Goal: Find specific page/section: Find specific page/section

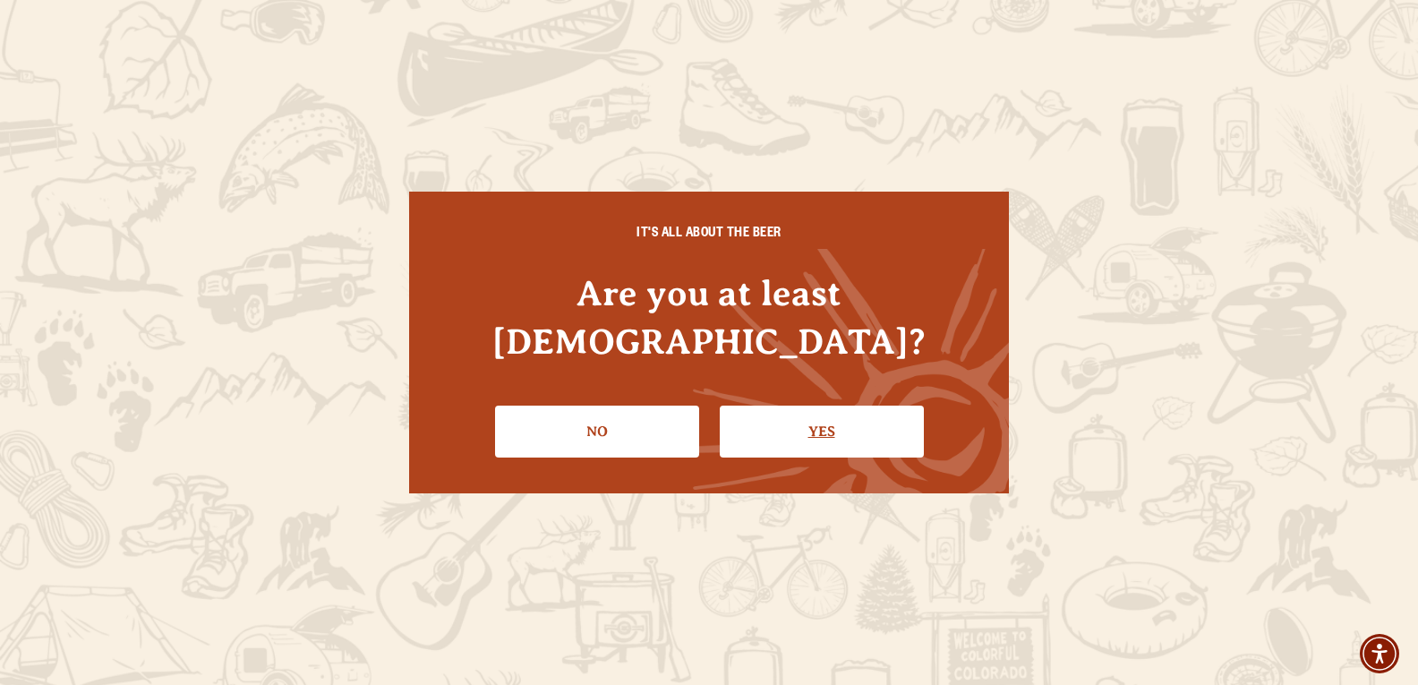
click at [807, 406] on link "Yes" at bounding box center [822, 432] width 204 height 52
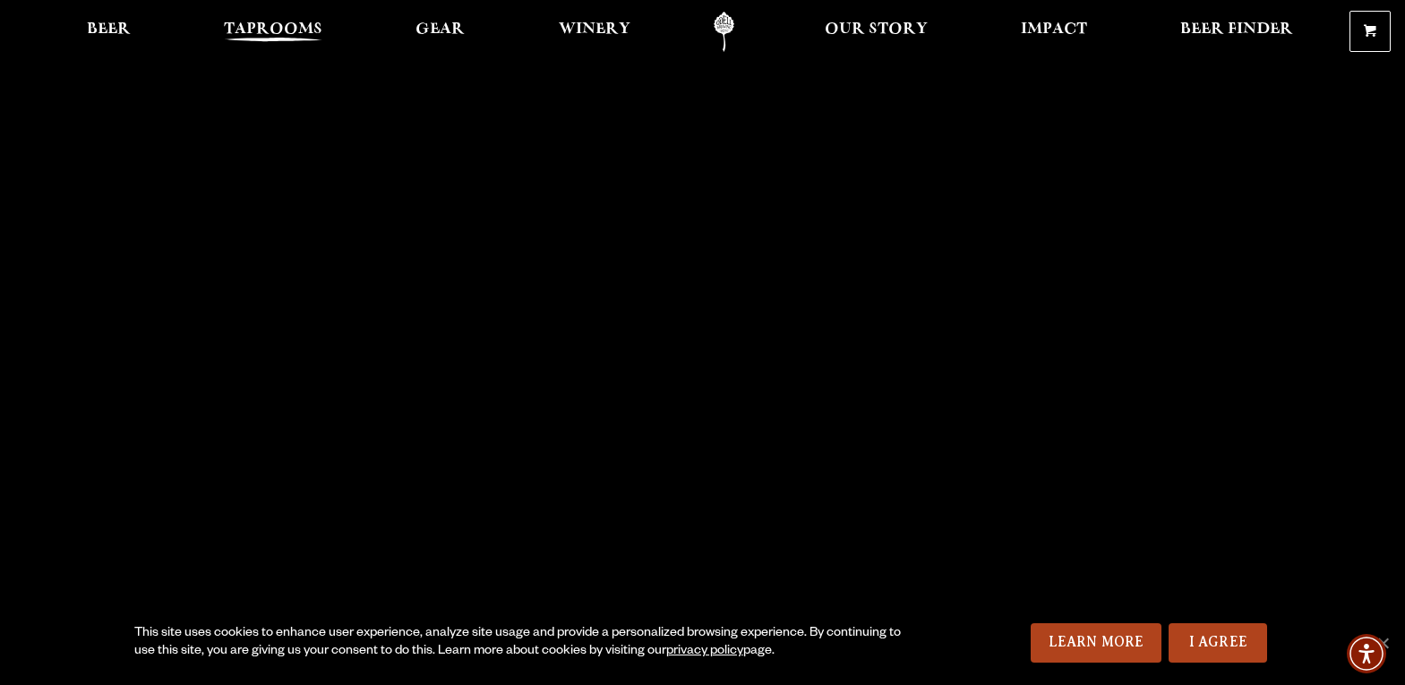
click at [264, 32] on span "Taprooms" at bounding box center [273, 29] width 98 height 14
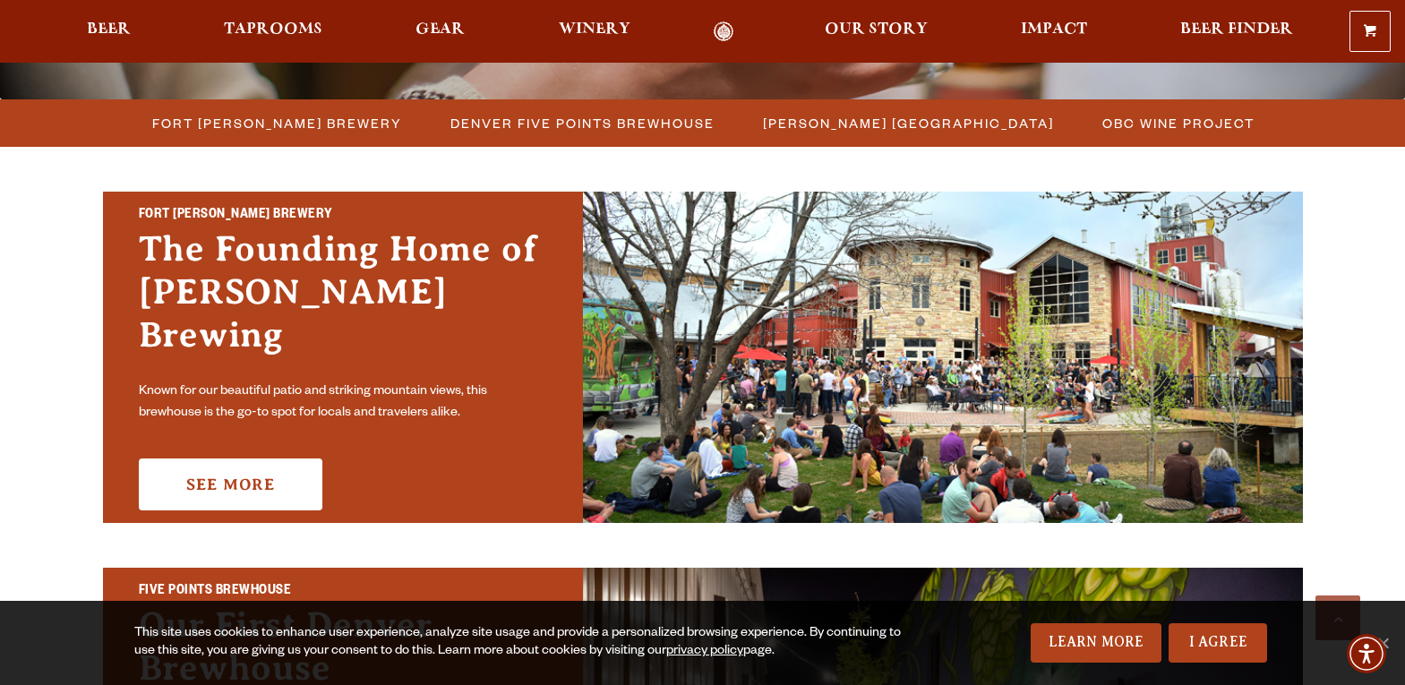
scroll to position [448, 0]
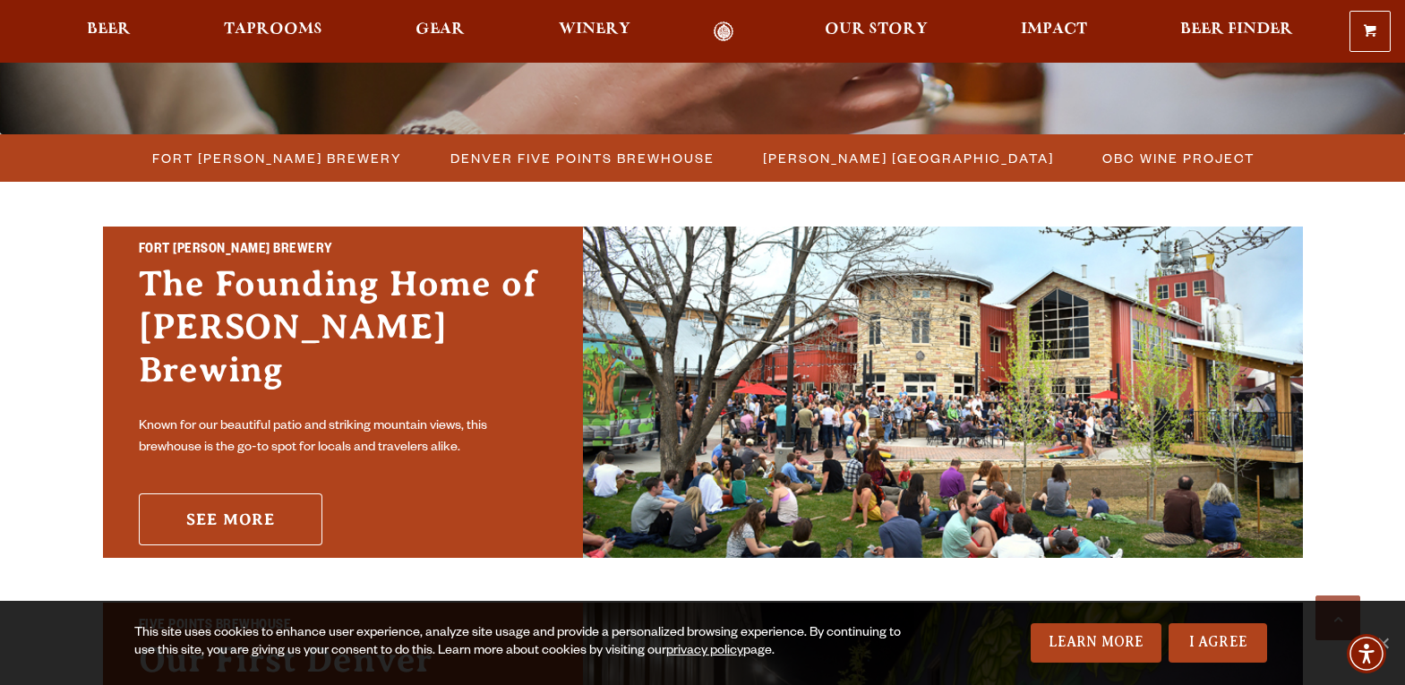
click at [235, 498] on link "See More" at bounding box center [231, 519] width 184 height 52
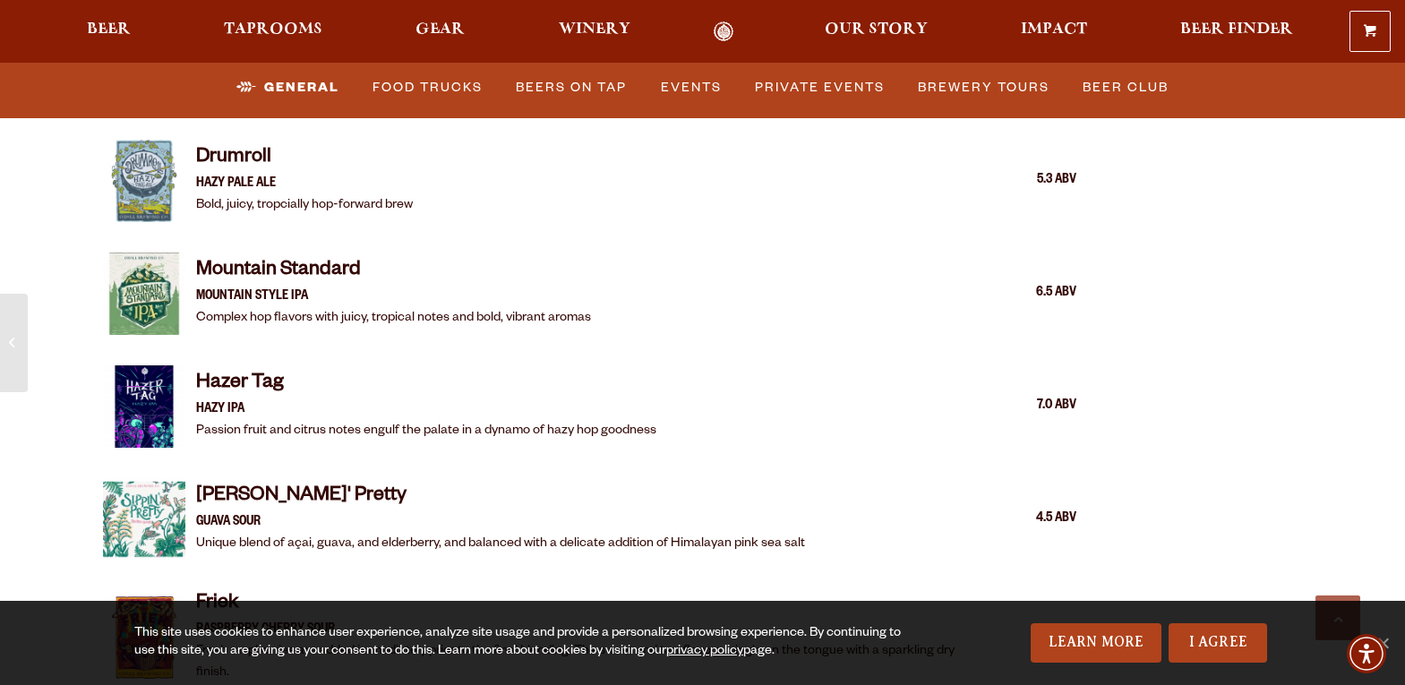
scroll to position [2417, 0]
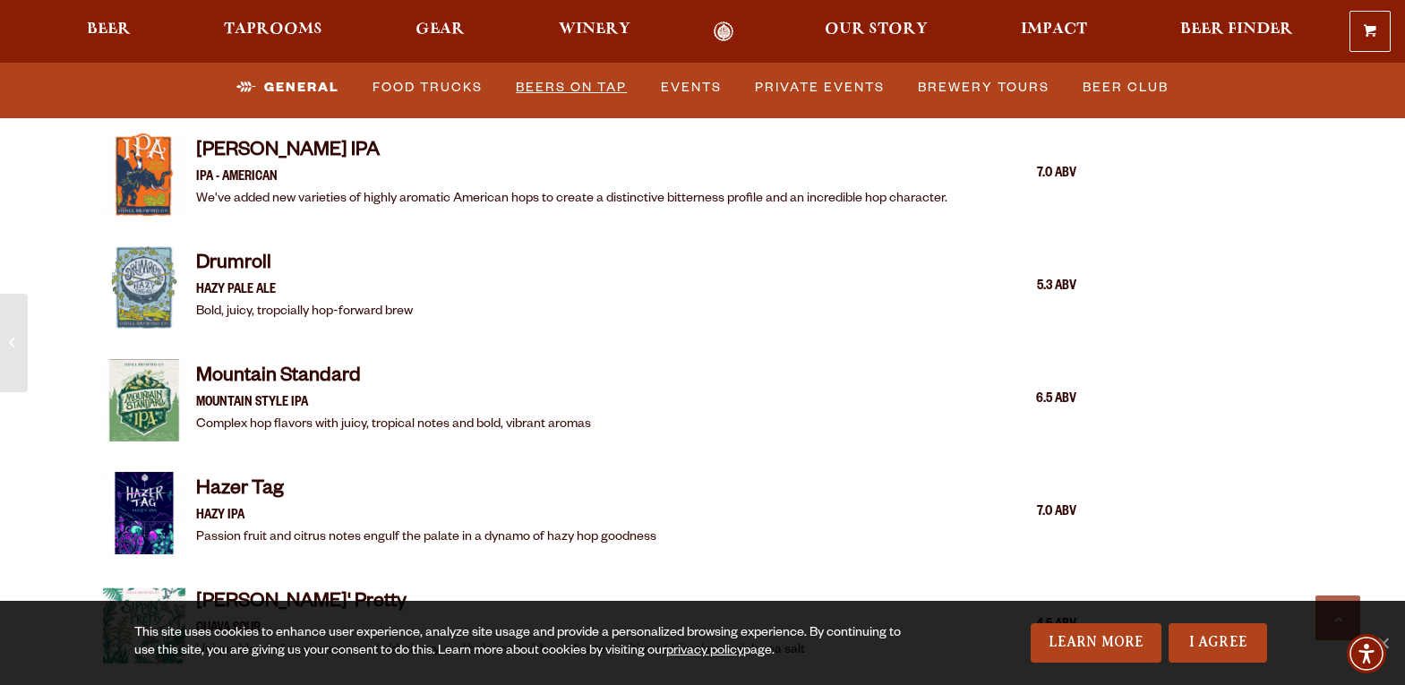
click at [591, 79] on link "Beers on Tap" at bounding box center [570, 87] width 125 height 41
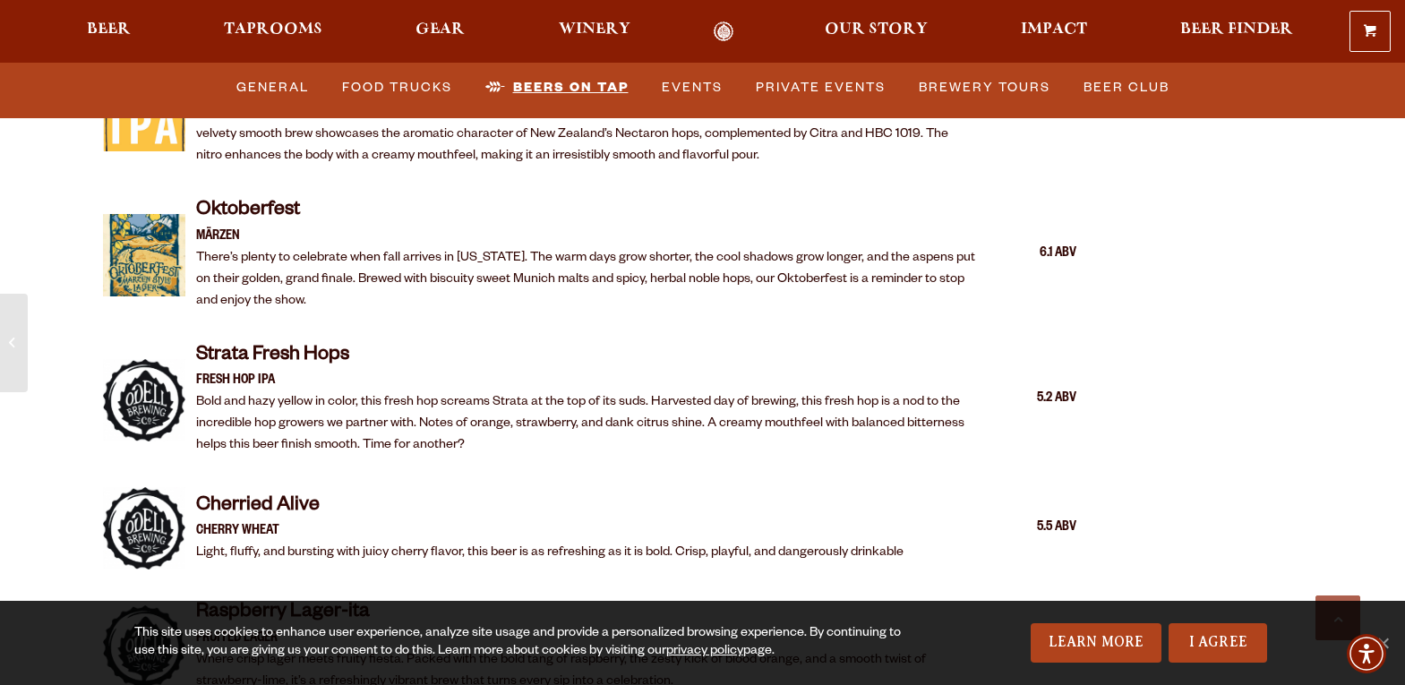
scroll to position [3547, 0]
